Goal: Task Accomplishment & Management: Use online tool/utility

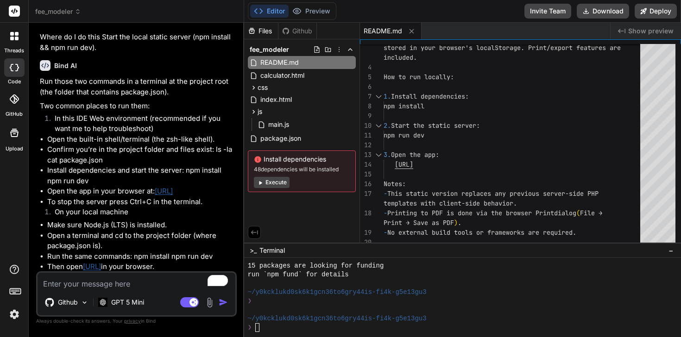
scroll to position [1065, 0]
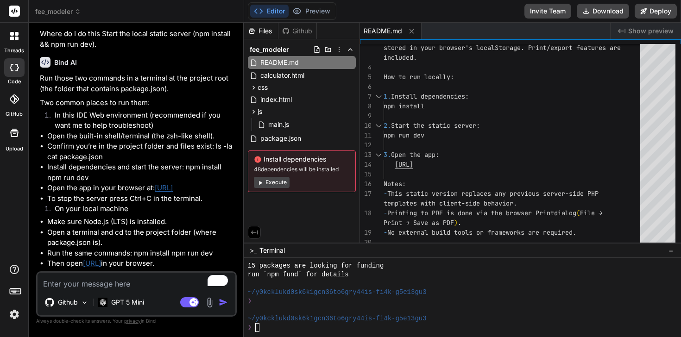
click at [333, 254] on div ">_ Terminal −" at bounding box center [462, 250] width 437 height 15
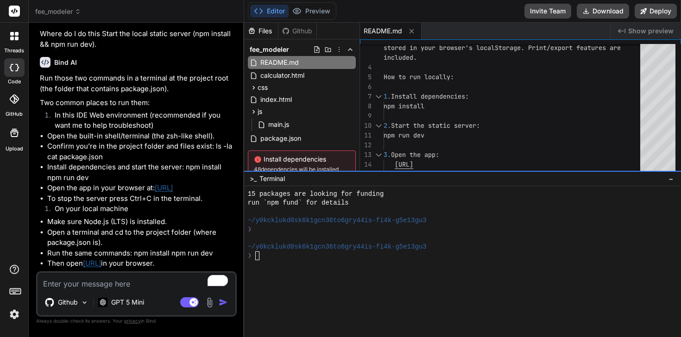
drag, startPoint x: 362, startPoint y: 243, endPoint x: 349, endPoint y: 120, distance: 123.4
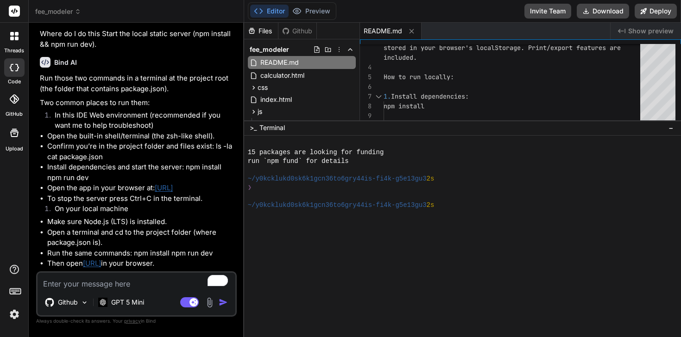
scroll to position [107, 0]
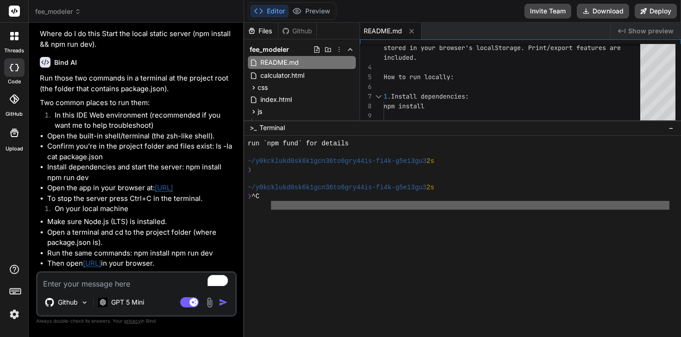
click at [272, 228] on div at bounding box center [462, 236] width 437 height 201
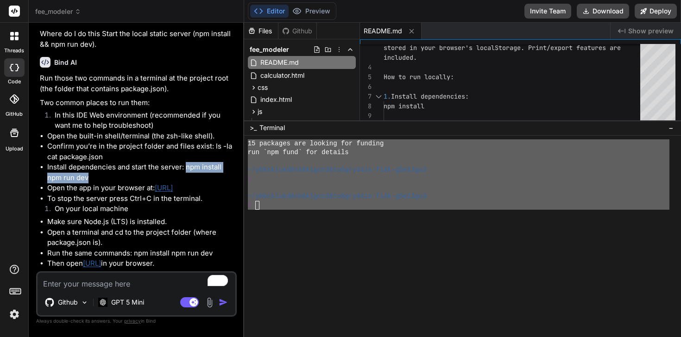
drag, startPoint x: 186, startPoint y: 215, endPoint x: 206, endPoint y: 226, distance: 22.6
click at [206, 183] on li "Install dependencies and start the server: npm install npm run dev" at bounding box center [141, 172] width 188 height 21
copy li "npm install npm run dev"
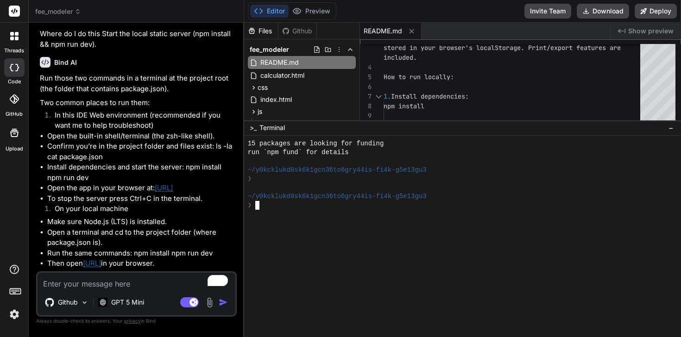
type textarea "npm install npm run dev"
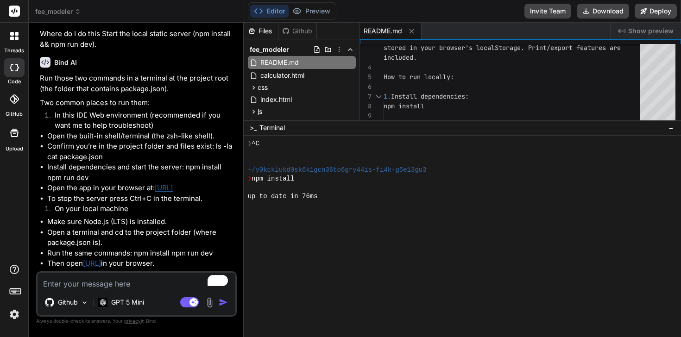
scroll to position [238, 0]
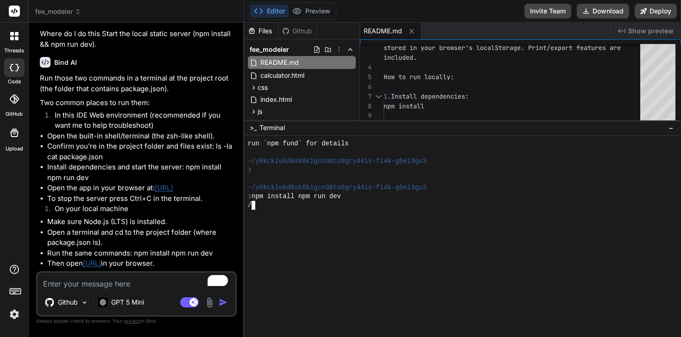
type textarea "x"
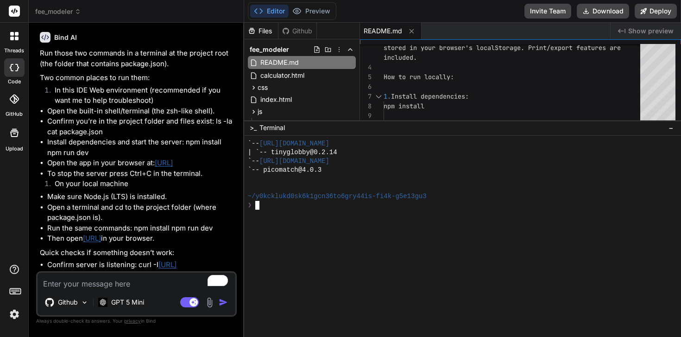
scroll to position [1091, 0]
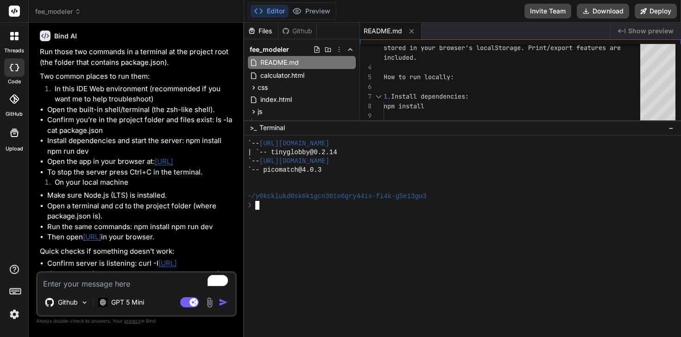
click at [191, 167] on li "Open the app in your browser at: http://localhost:3000" at bounding box center [141, 162] width 188 height 11
click at [173, 166] on link "http://localhost:3000" at bounding box center [164, 161] width 18 height 9
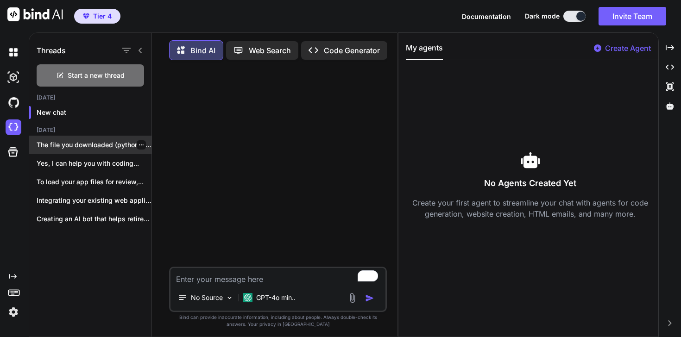
click at [118, 148] on p "The file you downloaded (python-3.13.7-macos11.pkg.asc) is NOT..." at bounding box center [94, 144] width 115 height 9
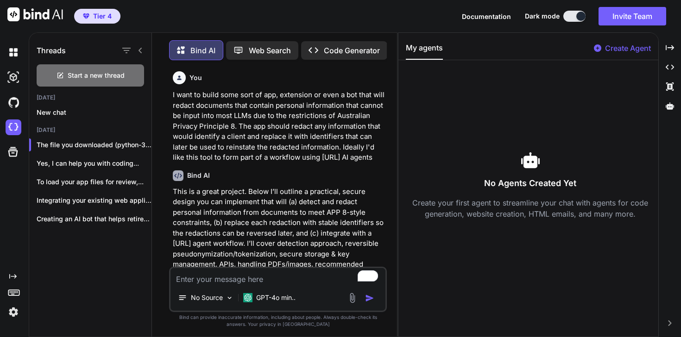
type textarea "x"
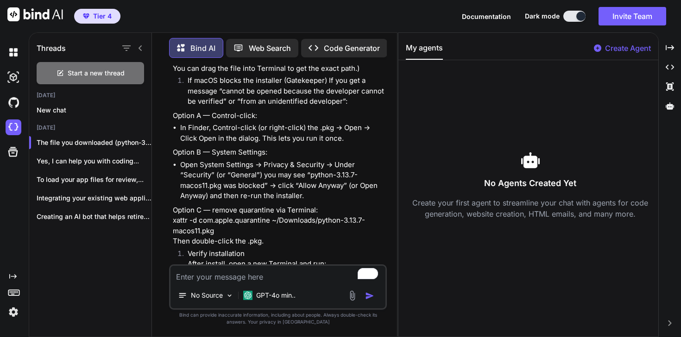
scroll to position [9777, 0]
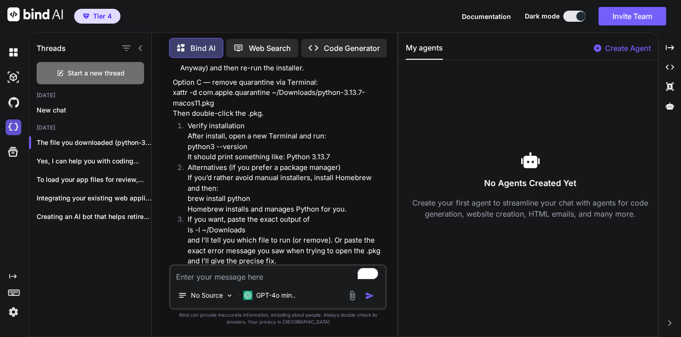
click at [7, 125] on img at bounding box center [14, 127] width 16 height 16
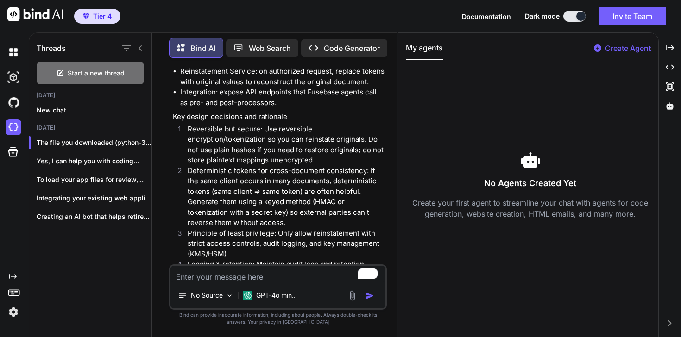
scroll to position [0, 0]
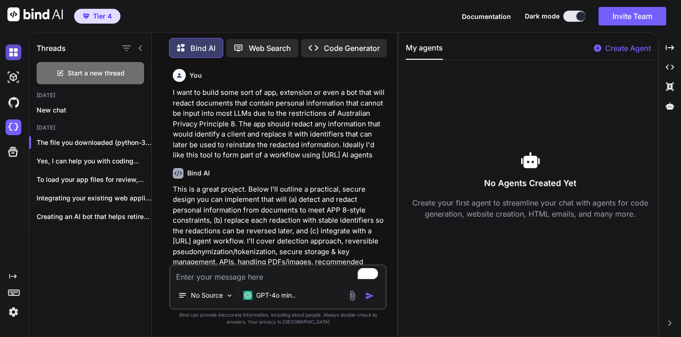
click at [13, 51] on img at bounding box center [14, 52] width 16 height 16
click at [13, 75] on img at bounding box center [14, 77] width 16 height 16
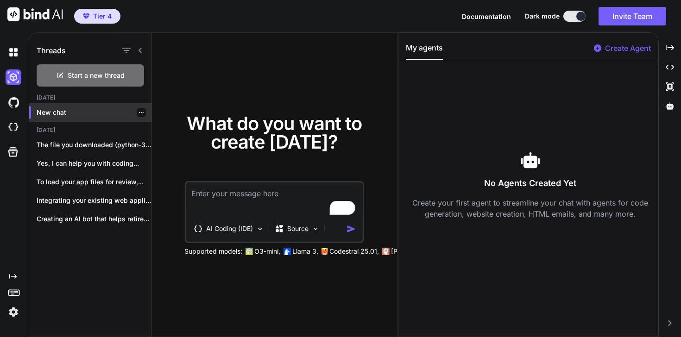
click at [29, 109] on div at bounding box center [30, 112] width 2 height 13
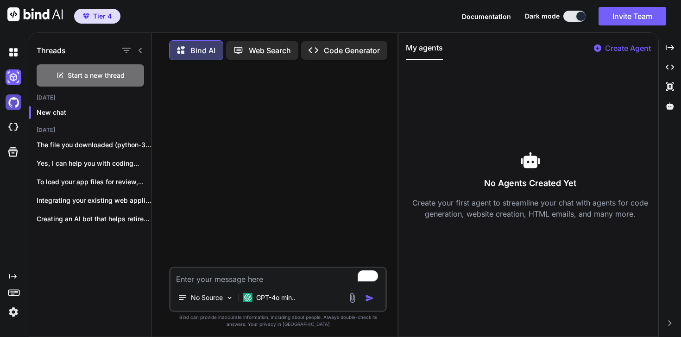
click at [16, 102] on img at bounding box center [14, 102] width 16 height 16
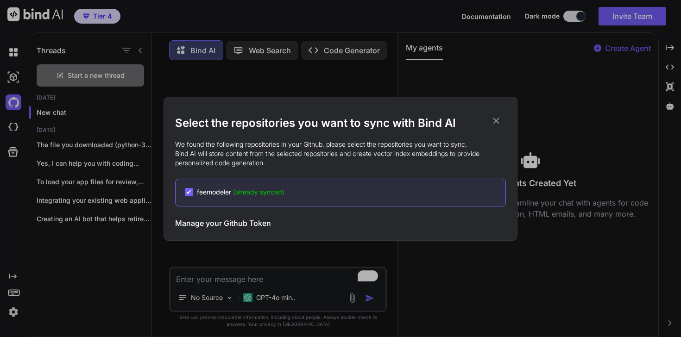
click at [495, 121] on icon at bounding box center [496, 121] width 6 height 6
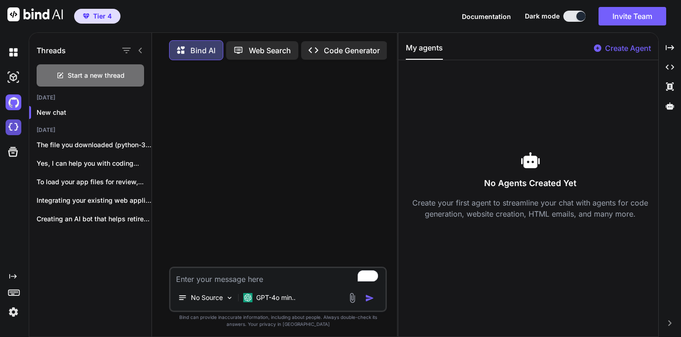
click at [14, 127] on img at bounding box center [14, 127] width 16 height 16
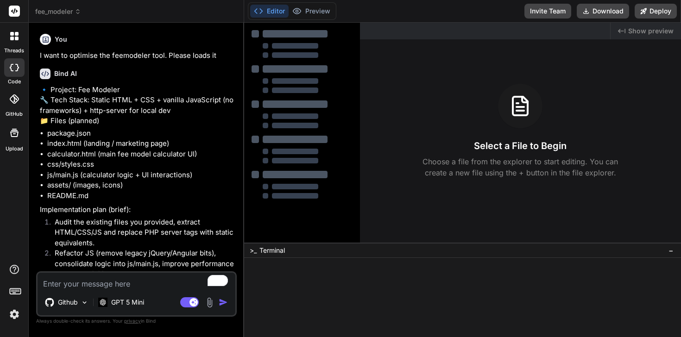
type textarea "x"
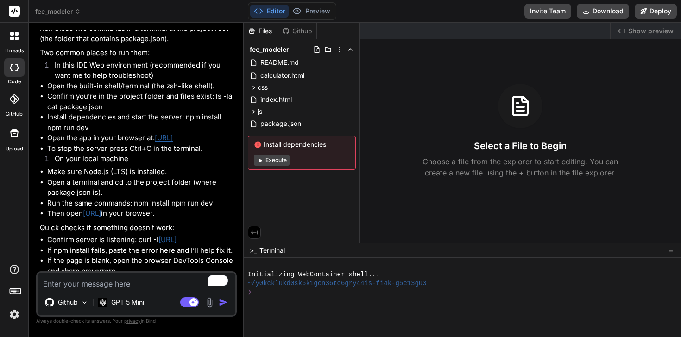
scroll to position [1116, 0]
drag, startPoint x: 186, startPoint y: 161, endPoint x: 199, endPoint y: 170, distance: 16.3
click at [200, 132] on li "Install dependencies and start the server: npm install npm run dev" at bounding box center [141, 121] width 188 height 21
copy li "npm install npm run dev"
click at [285, 295] on div "❯" at bounding box center [458, 292] width 421 height 9
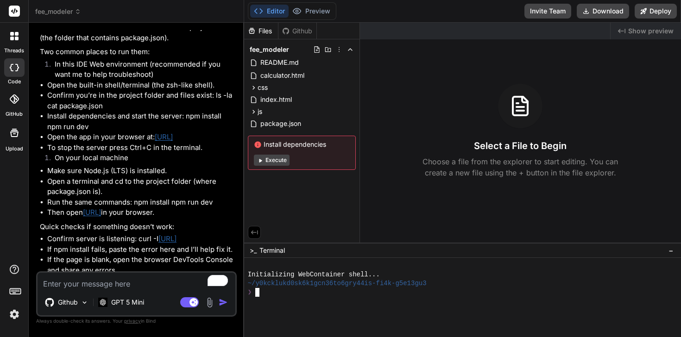
type textarea "npm install npm run dev"
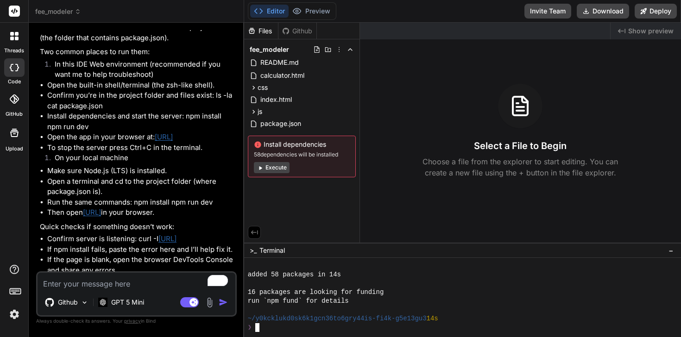
scroll to position [1204, 0]
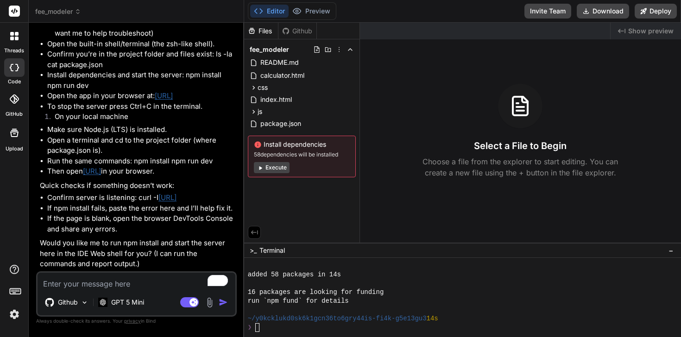
type textarea "x"
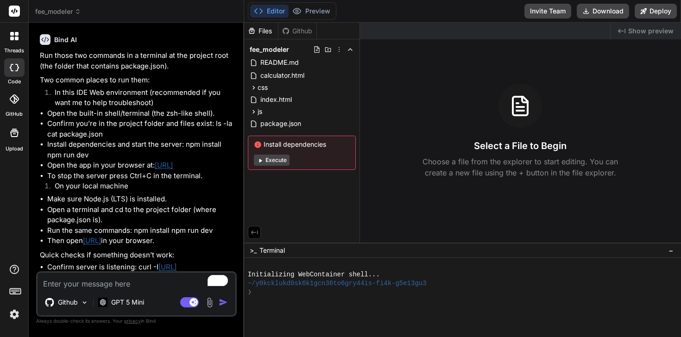
type textarea "x"
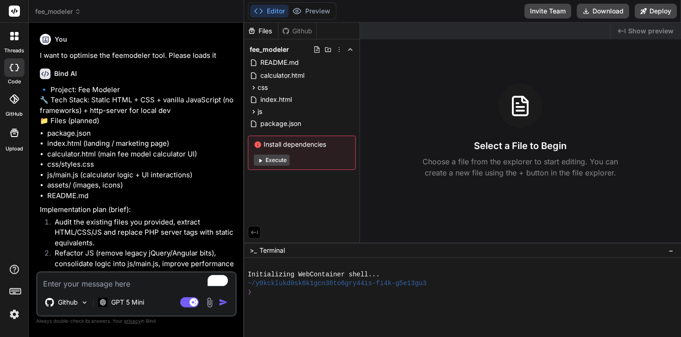
click at [58, 9] on span "fee_modeler" at bounding box center [58, 11] width 46 height 9
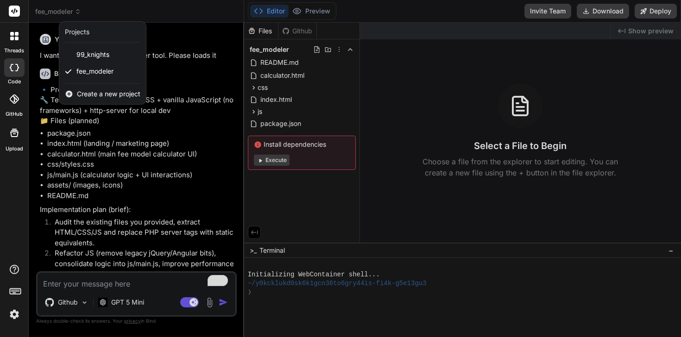
click at [92, 96] on span "Create a new project" at bounding box center [108, 93] width 63 height 9
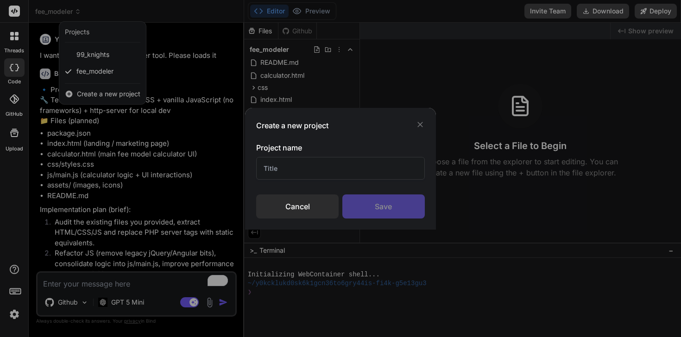
click at [285, 169] on input "text" at bounding box center [340, 168] width 169 height 23
type input "role audit"
click at [399, 205] on div "Save" at bounding box center [383, 206] width 82 height 24
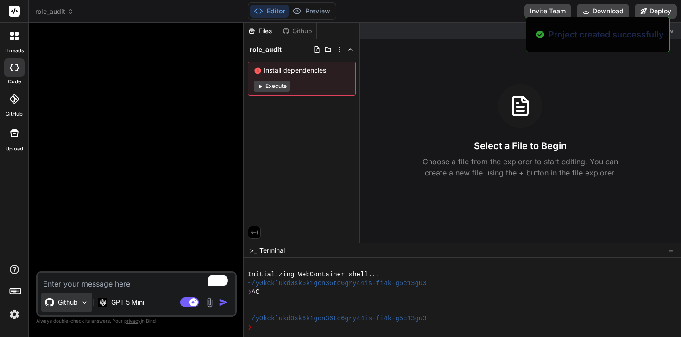
click at [72, 303] on p "Github" at bounding box center [68, 302] width 20 height 9
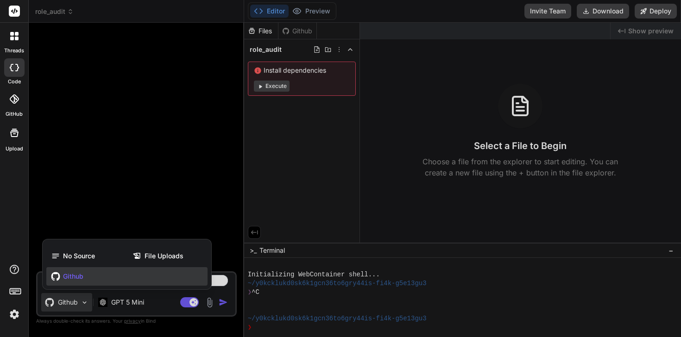
click at [88, 278] on div "Github" at bounding box center [126, 276] width 161 height 19
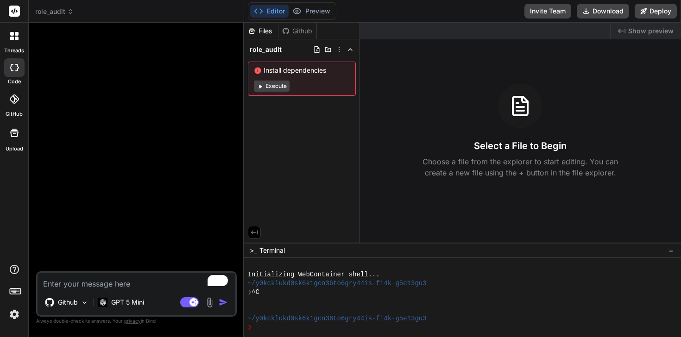
click at [295, 34] on div "Github" at bounding box center [297, 30] width 38 height 9
click at [264, 11] on button "Editor" at bounding box center [269, 11] width 38 height 13
click at [69, 303] on p "Github" at bounding box center [68, 302] width 20 height 9
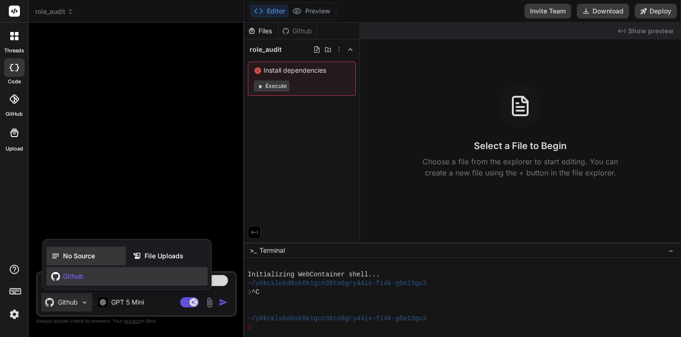
click at [77, 257] on span "No Source" at bounding box center [79, 255] width 32 height 9
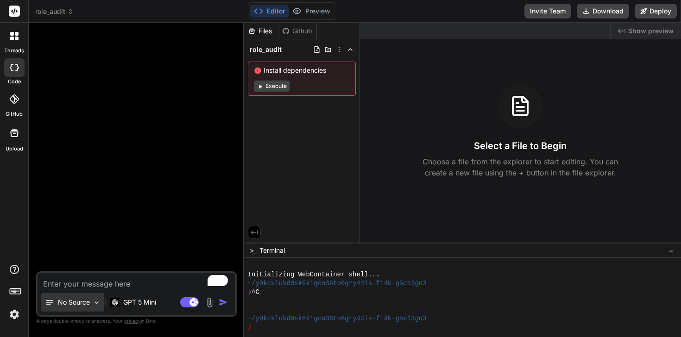
click at [59, 303] on p "No Source" at bounding box center [74, 302] width 32 height 9
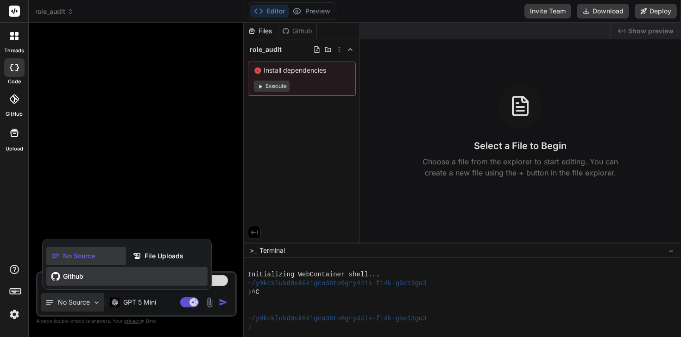
click at [82, 276] on span "Github" at bounding box center [73, 276] width 20 height 9
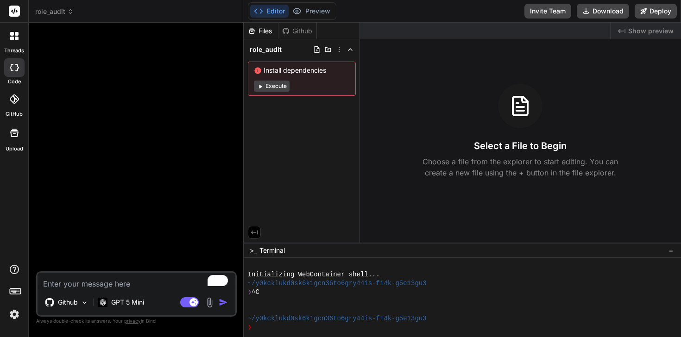
click at [294, 27] on div "Github" at bounding box center [297, 30] width 38 height 9
click at [14, 106] on div at bounding box center [14, 99] width 20 height 20
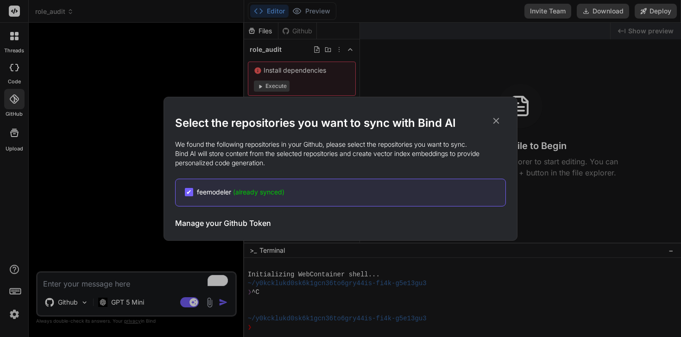
click at [284, 188] on span "feemodeler (already synced)" at bounding box center [241, 192] width 88 height 9
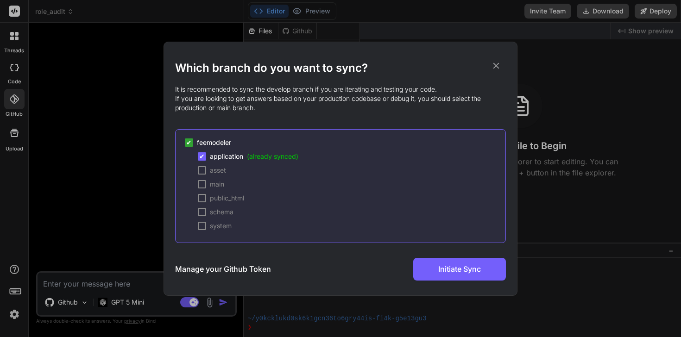
click at [203, 198] on div at bounding box center [202, 198] width 8 height 8
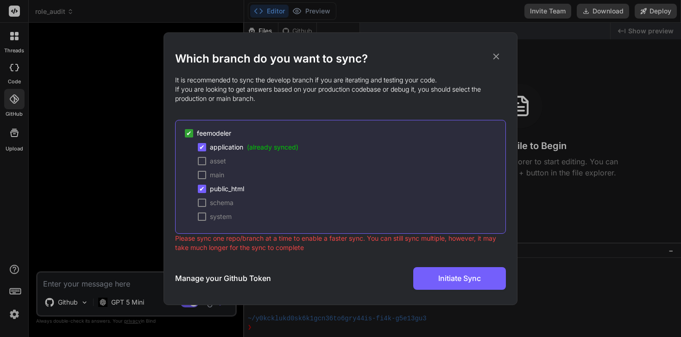
click at [203, 153] on div "✔ application (already synced) asset main ✔ public_html schema system" at bounding box center [345, 182] width 320 height 79
click at [437, 282] on button "Initiate Sync" at bounding box center [459, 278] width 93 height 23
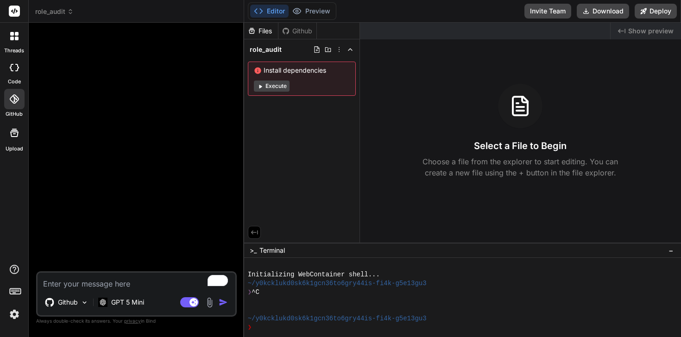
type textarea "x"
